Goal: Obtain resource: Obtain resource

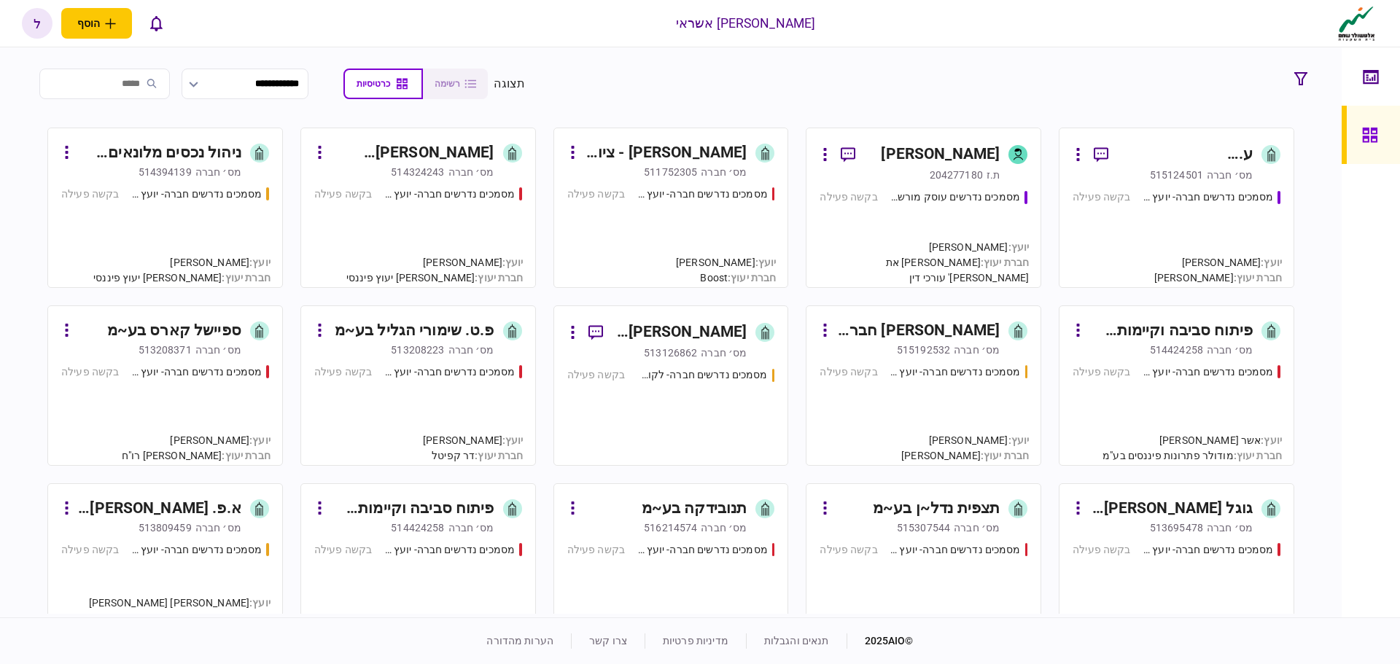
click at [683, 209] on div "מסמכים נדרשים חברה- יועץ - תהליך חברה בקשה פעילה" at bounding box center [671, 231] width 208 height 88
click at [1201, 182] on link "ע. [PERSON_NAME] אחזקות בע~מ [PERSON_NAME]׳ חברה 515124501 מסמכים נדרשים חברה- …" at bounding box center [1177, 208] width 236 height 160
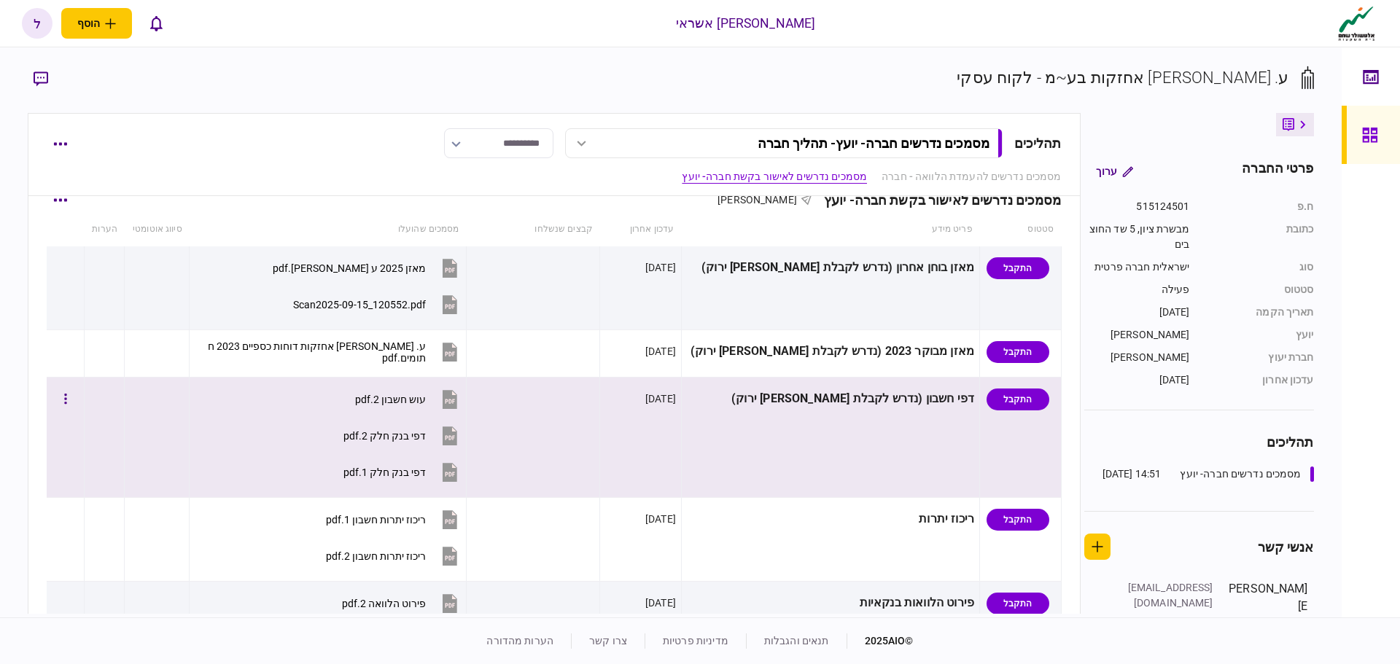
scroll to position [365, 0]
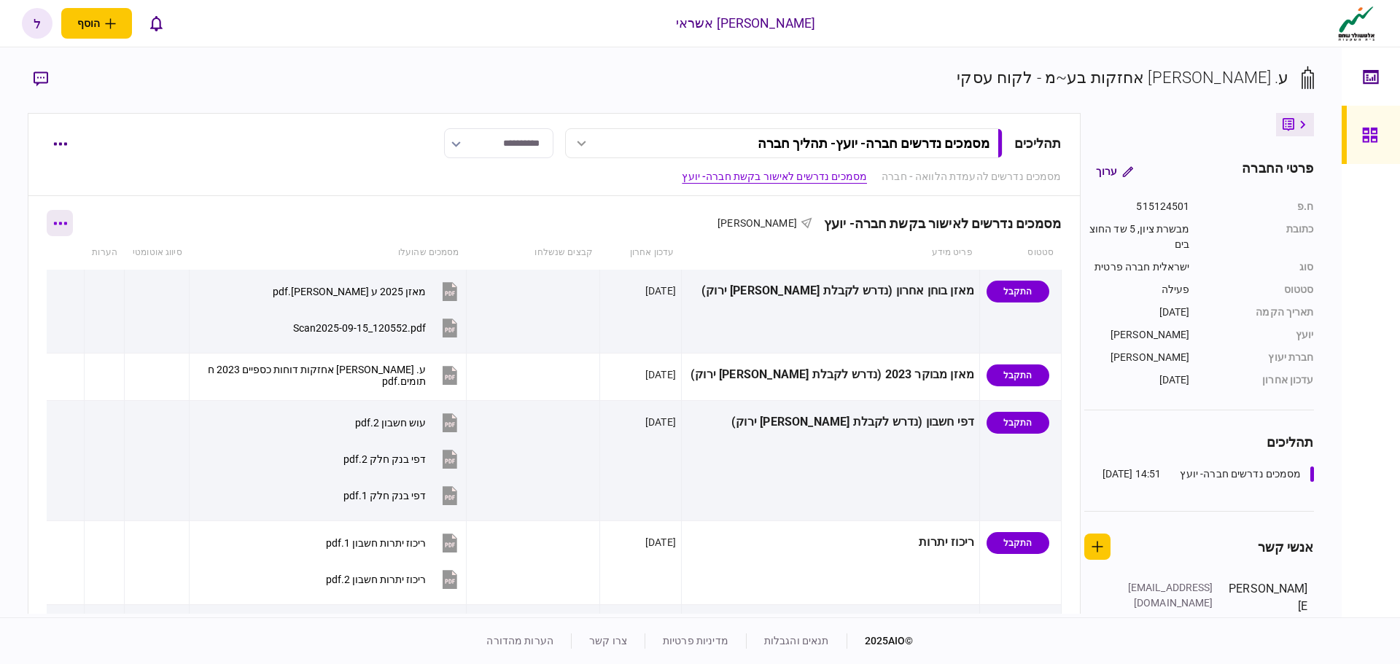
click at [64, 230] on button "button" at bounding box center [60, 223] width 26 height 26
click at [77, 316] on span "הורד מסמכים" at bounding box center [80, 317] width 67 height 18
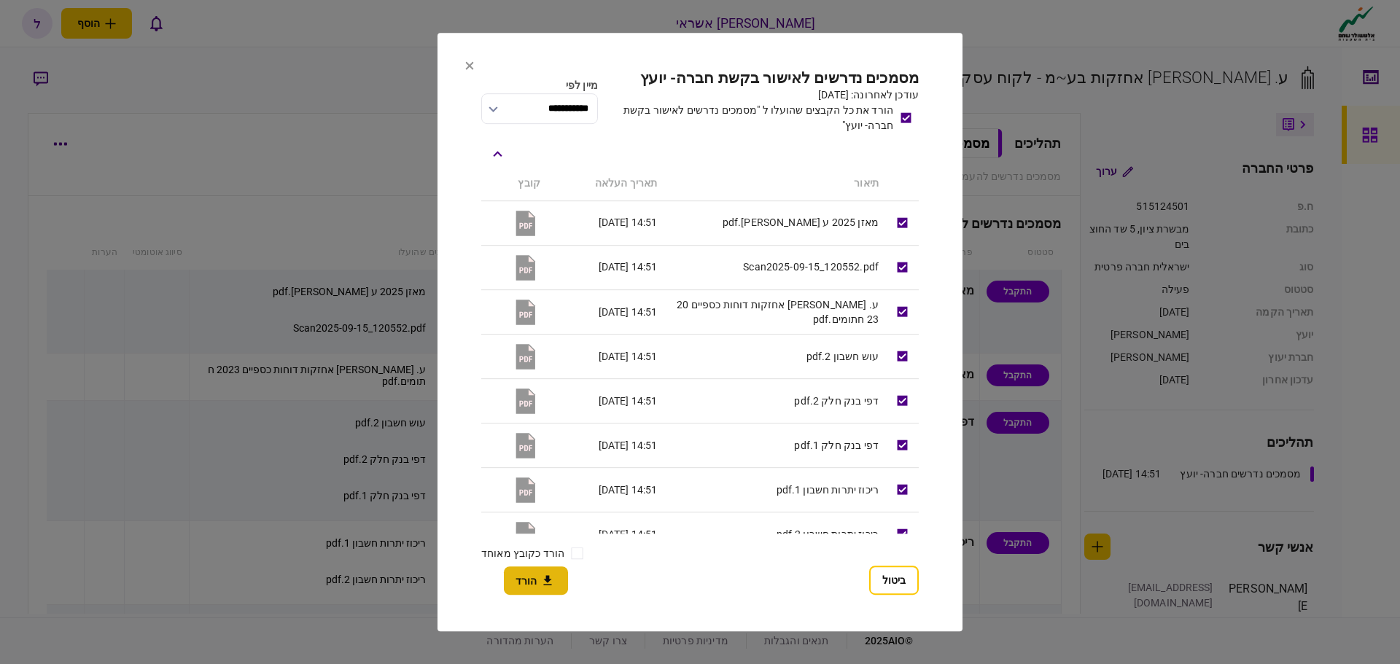
click at [540, 576] on icon "button" at bounding box center [548, 581] width 18 height 14
